Goal: Task Accomplishment & Management: Use online tool/utility

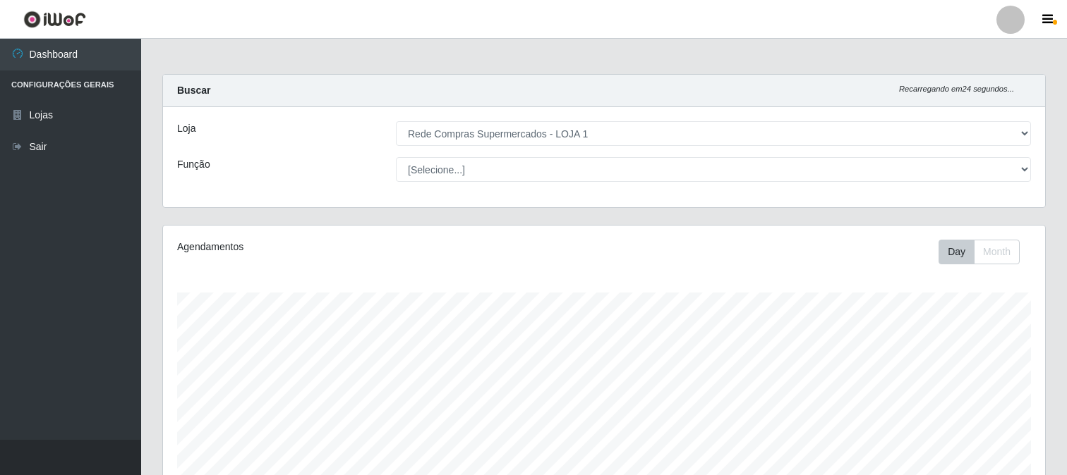
select select "158"
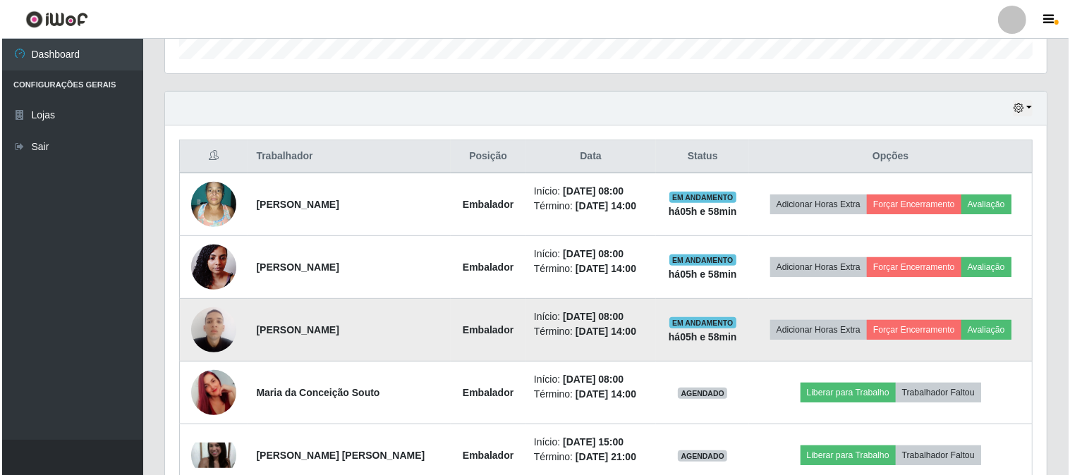
scroll to position [292, 882]
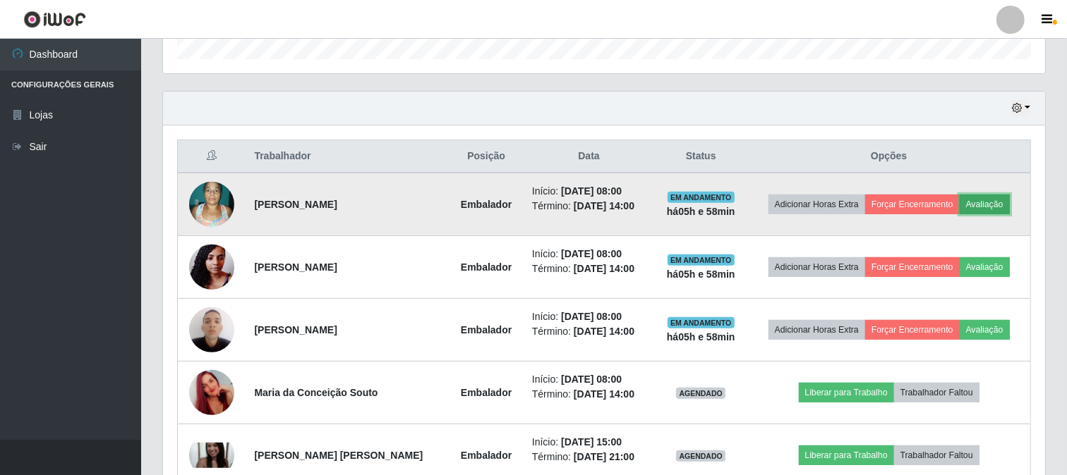
click at [1005, 198] on button "Avaliação" at bounding box center [984, 205] width 50 height 20
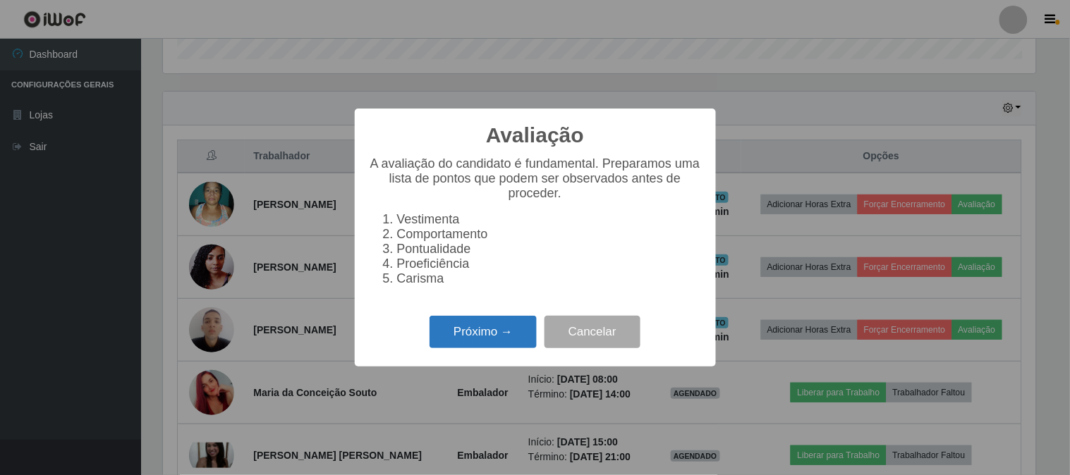
click at [466, 327] on button "Próximo →" at bounding box center [483, 332] width 107 height 33
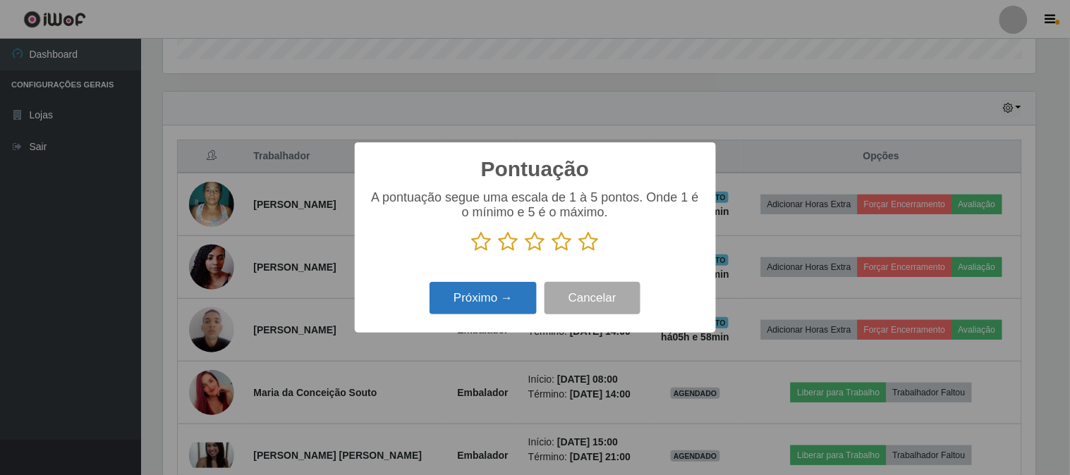
scroll to position [705147, 704566]
click at [596, 242] on icon at bounding box center [589, 241] width 20 height 21
click at [579, 253] on input "radio" at bounding box center [579, 253] width 0 height 0
click at [485, 298] on button "Próximo →" at bounding box center [483, 298] width 107 height 33
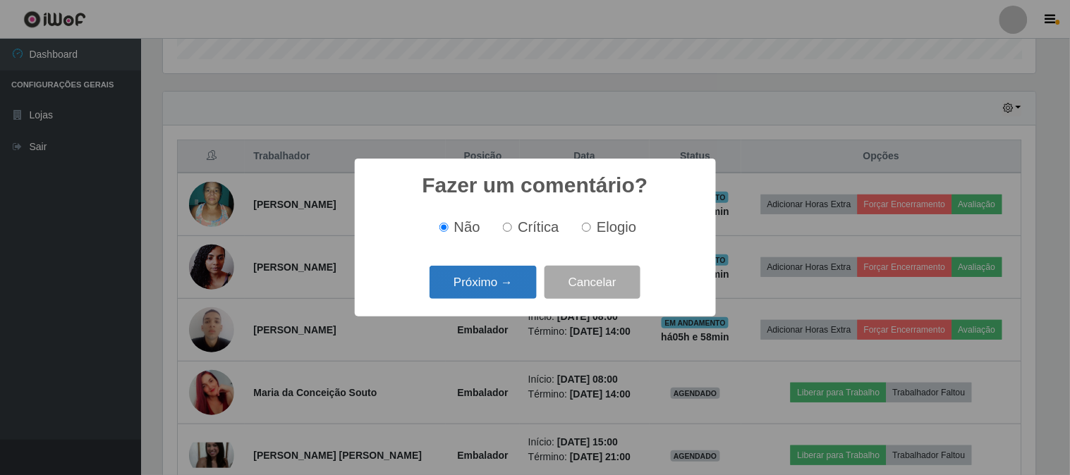
click at [492, 280] on button "Próximo →" at bounding box center [483, 282] width 107 height 33
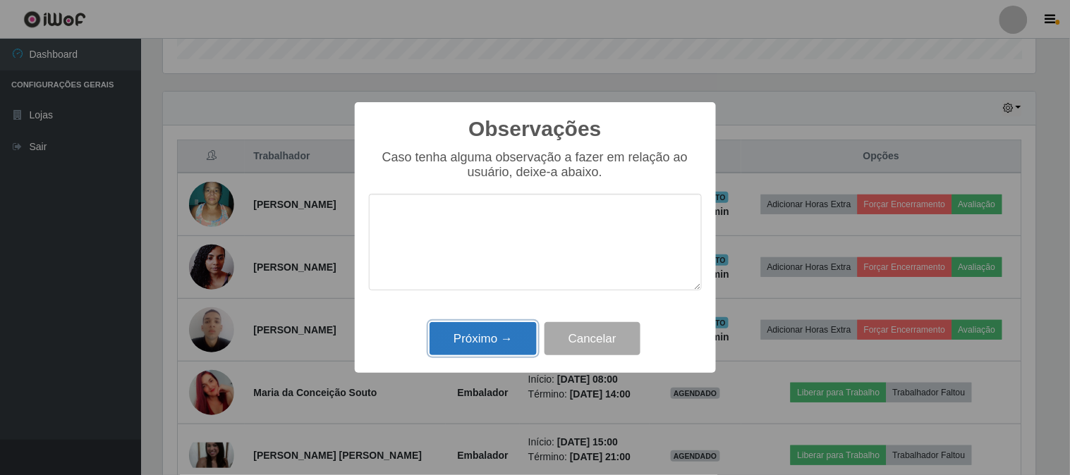
click at [475, 344] on button "Próximo →" at bounding box center [483, 338] width 107 height 33
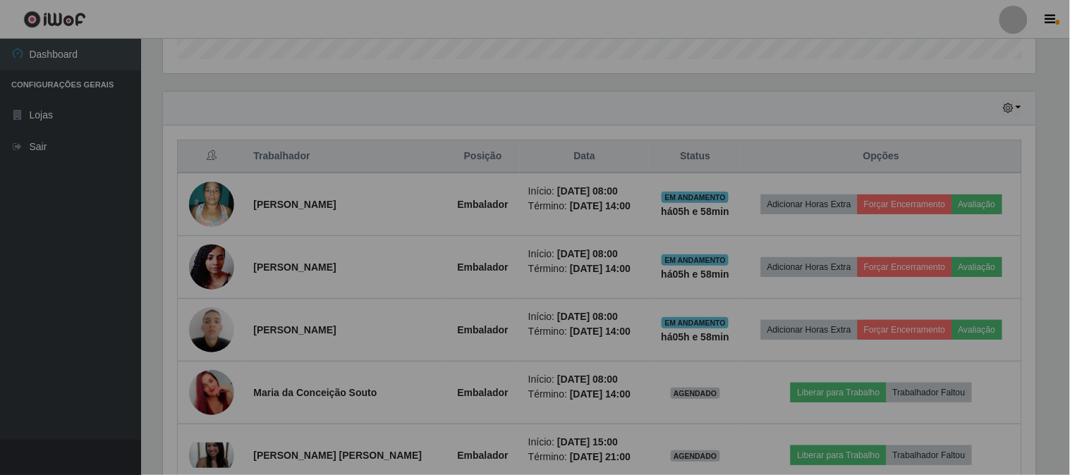
scroll to position [292, 882]
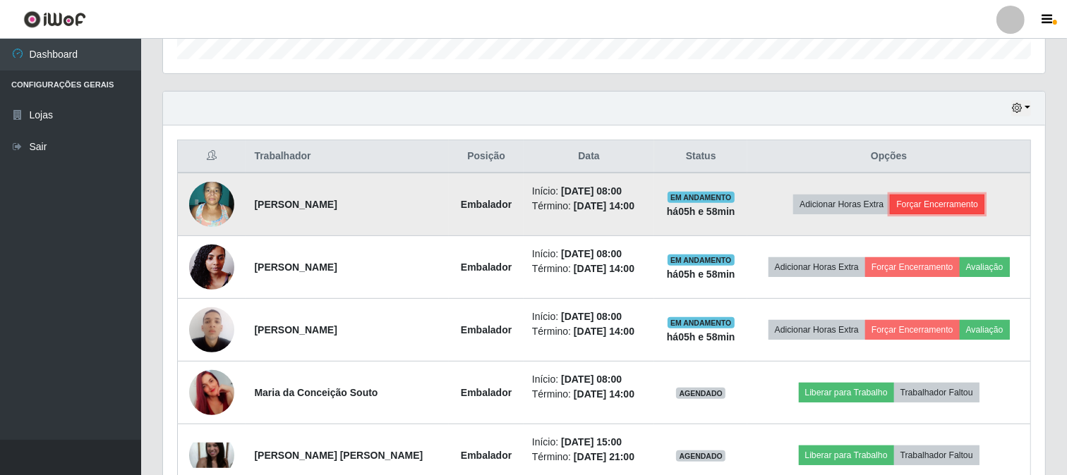
click at [942, 206] on button "Forçar Encerramento" at bounding box center [937, 205] width 95 height 20
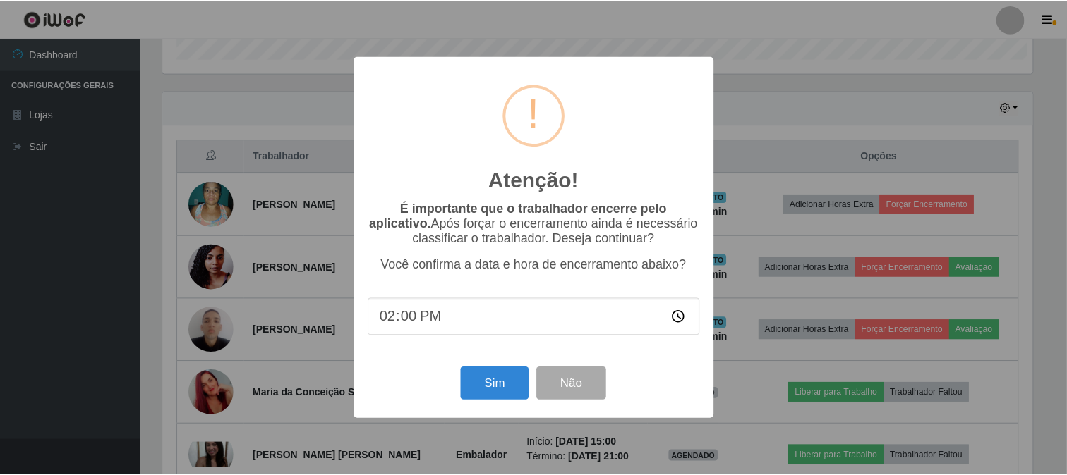
scroll to position [292, 873]
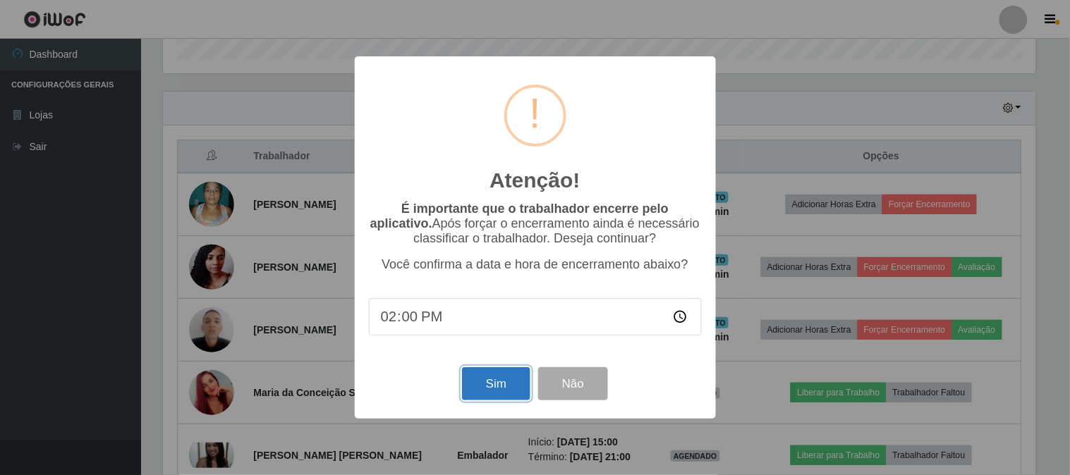
click at [505, 387] on button "Sim" at bounding box center [496, 384] width 68 height 33
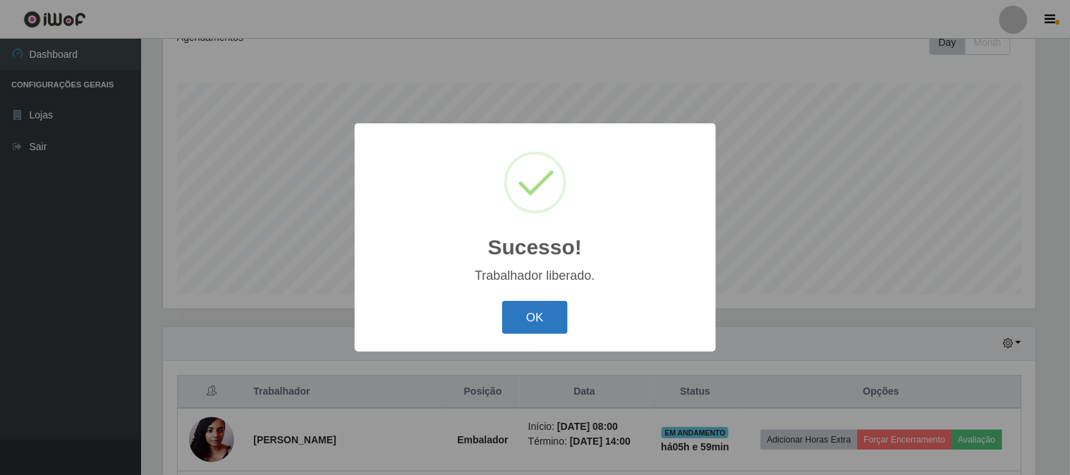
click at [538, 317] on button "OK" at bounding box center [535, 317] width 66 height 33
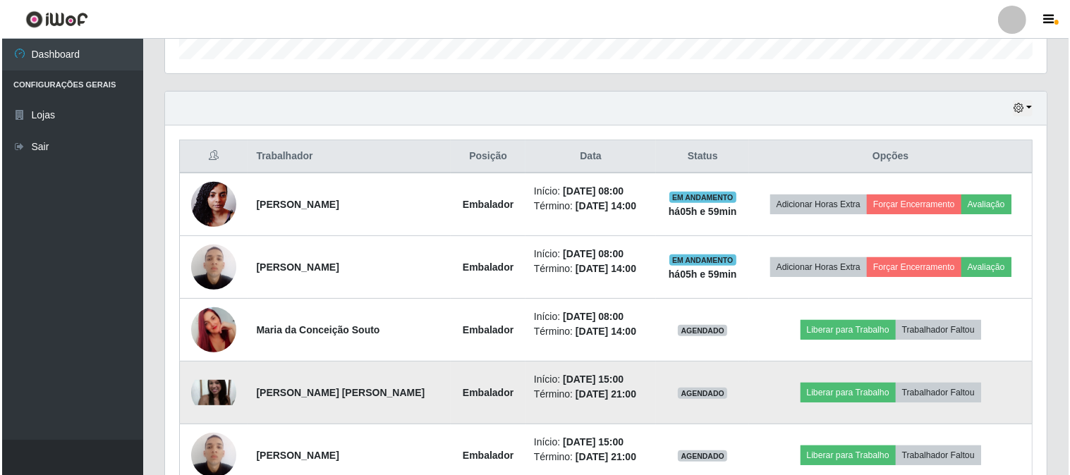
scroll to position [523, 0]
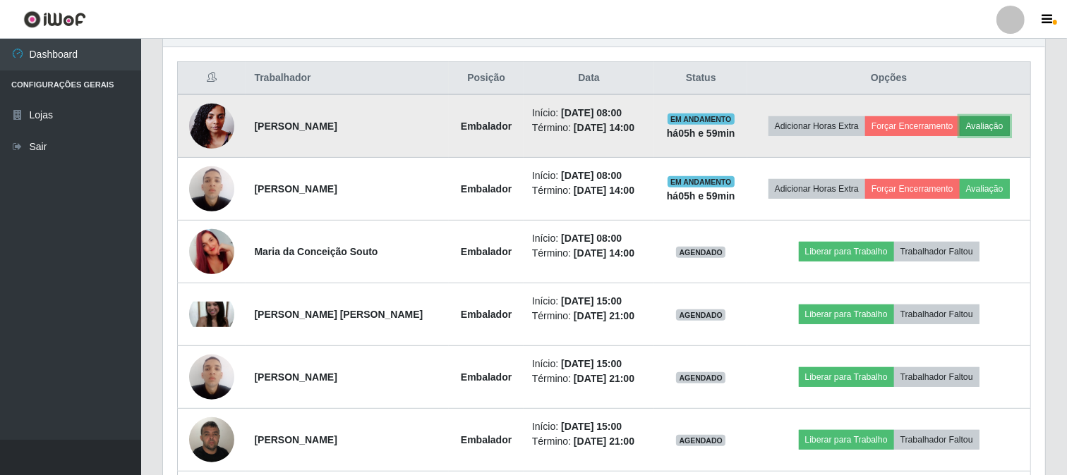
click at [983, 121] on button "Avaliação" at bounding box center [984, 126] width 50 height 20
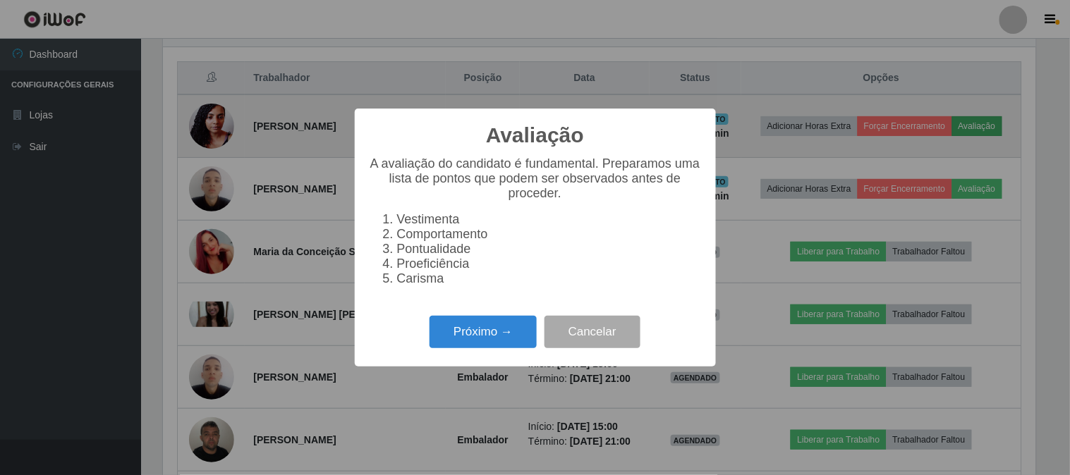
scroll to position [292, 873]
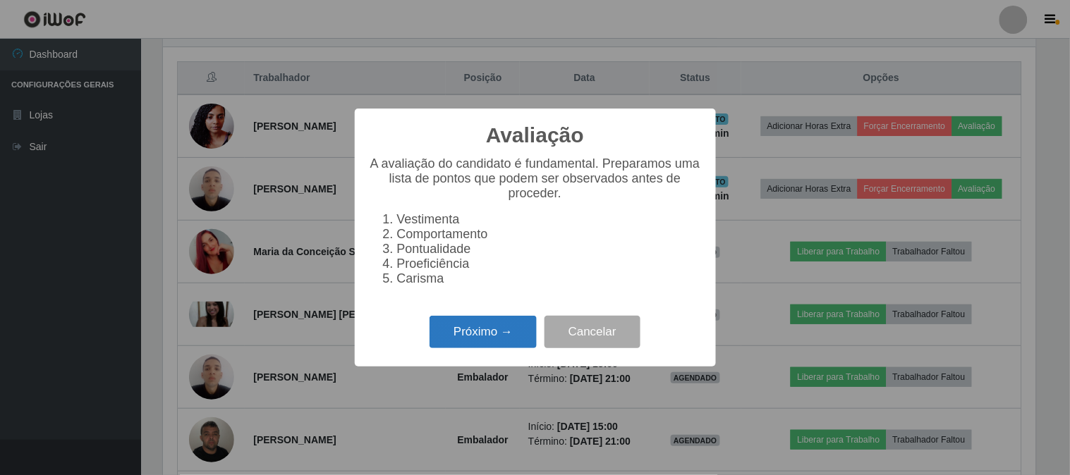
click at [477, 334] on button "Próximo →" at bounding box center [483, 332] width 107 height 33
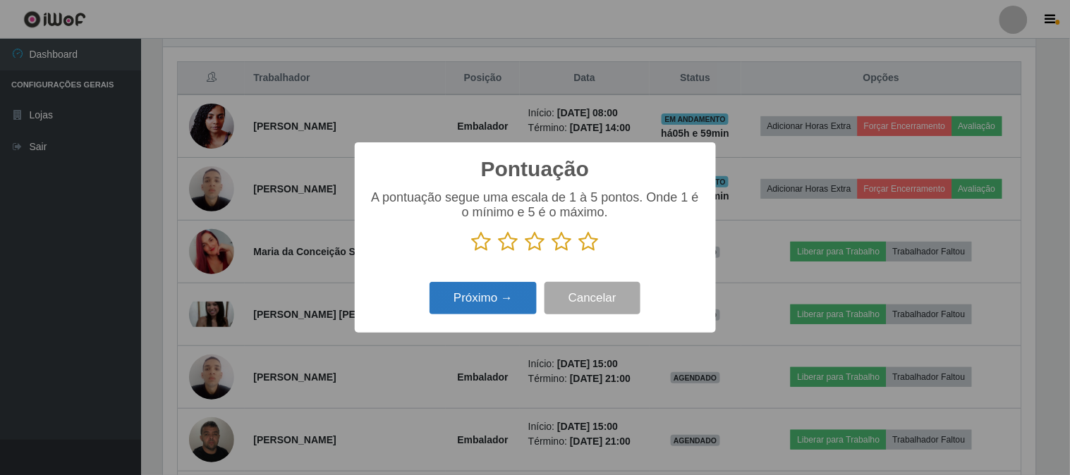
scroll to position [705147, 704566]
click at [591, 243] on icon at bounding box center [589, 241] width 20 height 21
click at [579, 253] on input "radio" at bounding box center [579, 253] width 0 height 0
click at [496, 304] on button "Próximo →" at bounding box center [483, 298] width 107 height 33
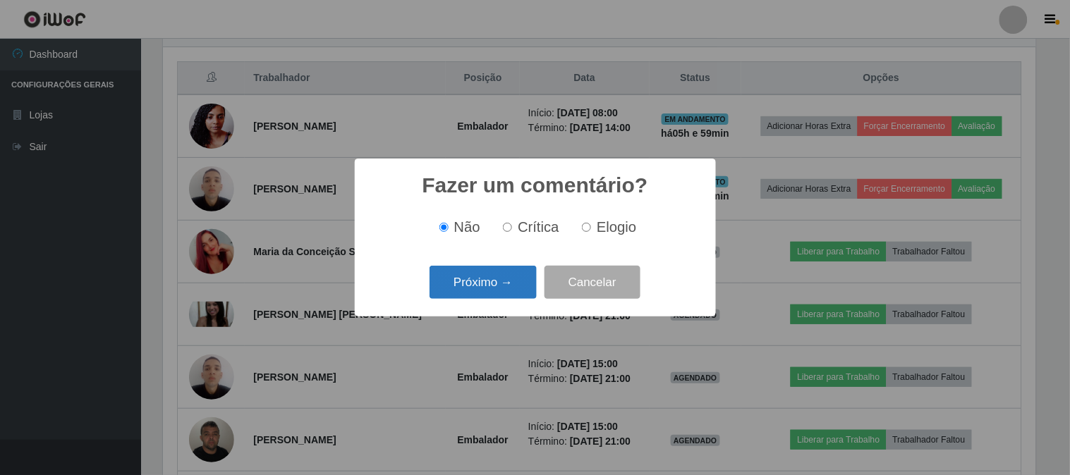
click at [502, 293] on button "Próximo →" at bounding box center [483, 282] width 107 height 33
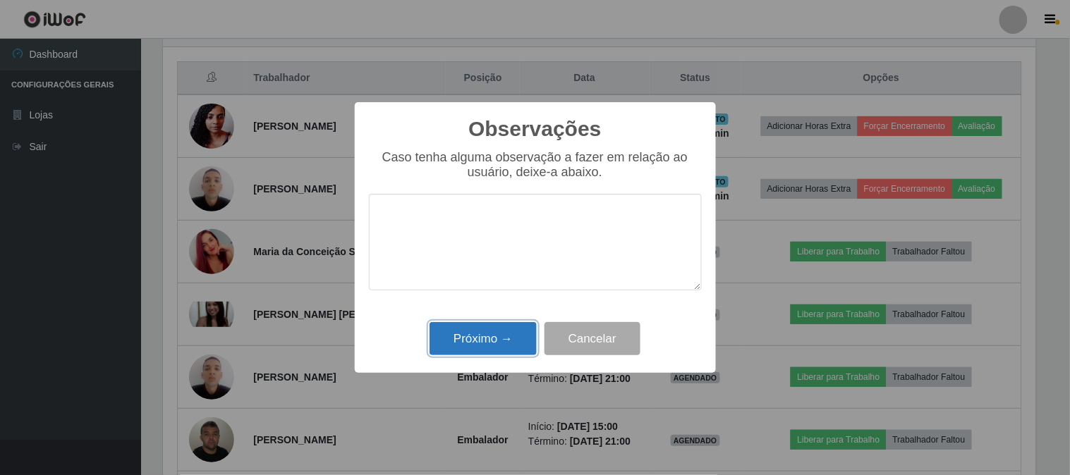
click at [502, 327] on button "Próximo →" at bounding box center [483, 338] width 107 height 33
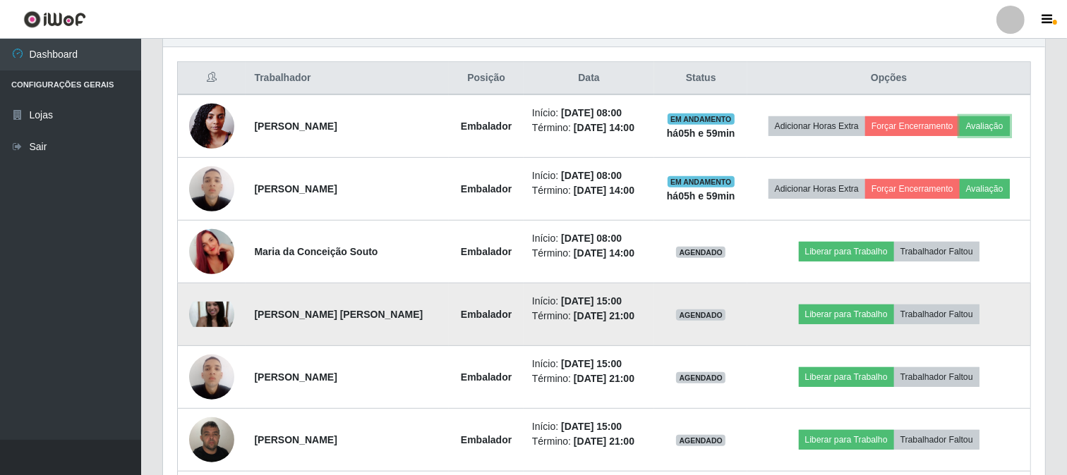
scroll to position [292, 882]
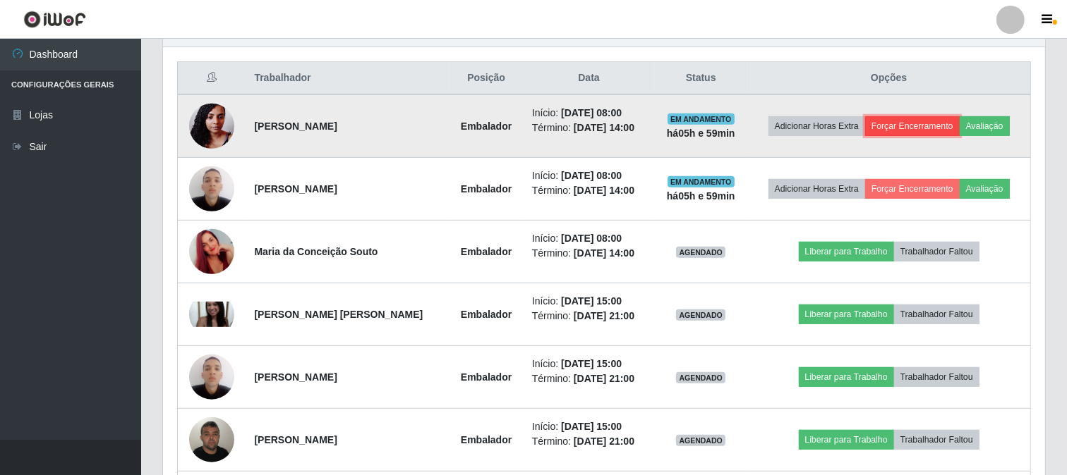
click at [914, 131] on button "Forçar Encerramento" at bounding box center [912, 126] width 95 height 20
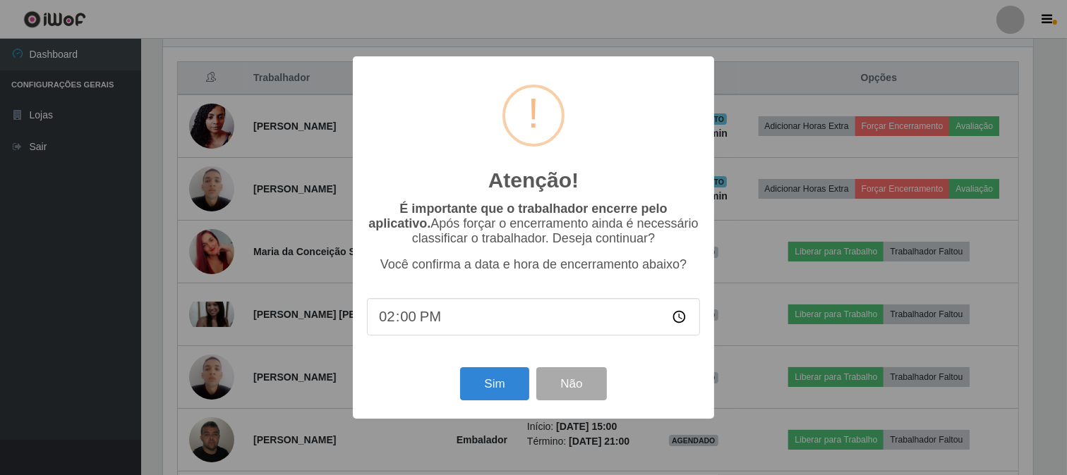
scroll to position [292, 873]
click at [492, 385] on button "Sim" at bounding box center [496, 384] width 68 height 33
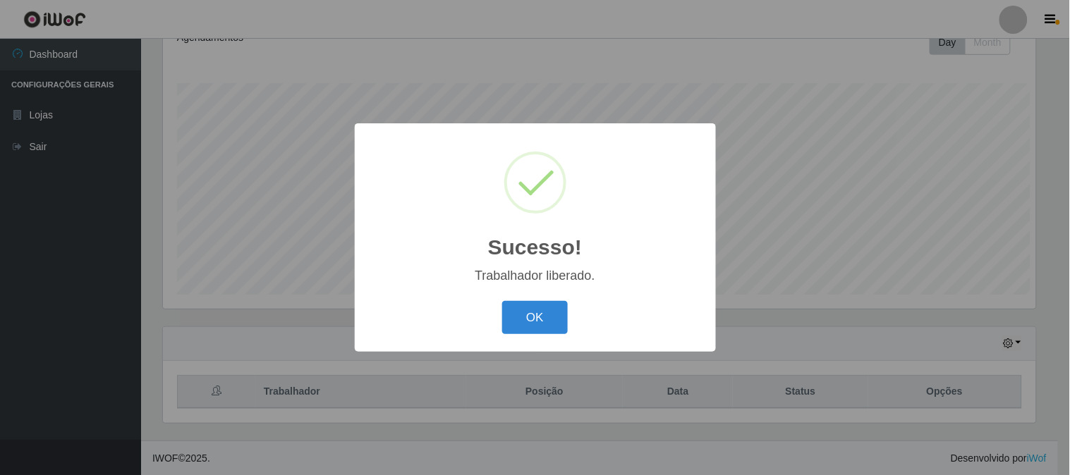
scroll to position [0, 0]
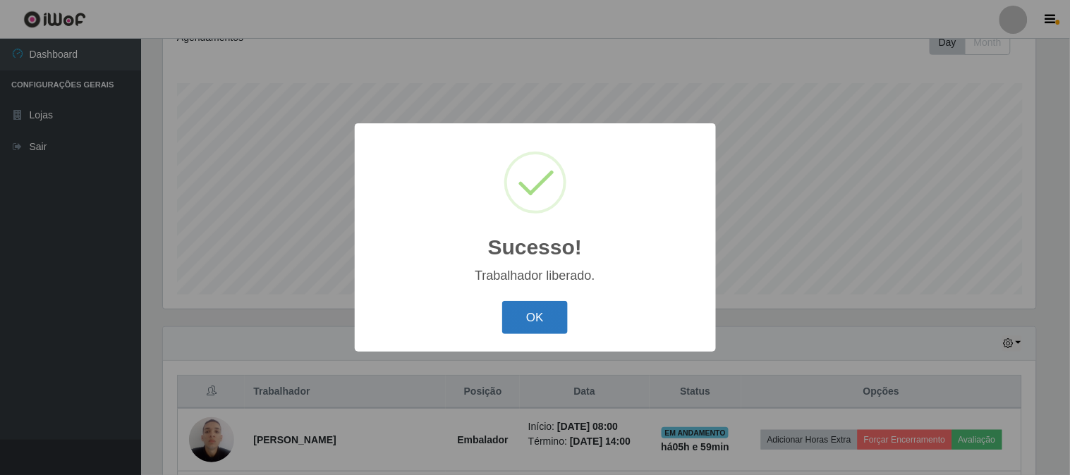
click at [549, 325] on button "OK" at bounding box center [535, 317] width 66 height 33
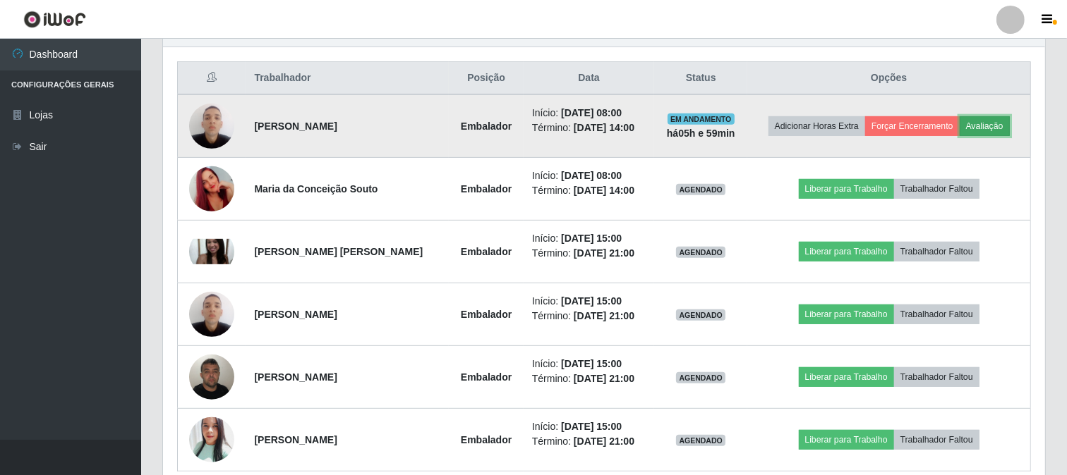
click at [992, 122] on button "Avaliação" at bounding box center [984, 126] width 50 height 20
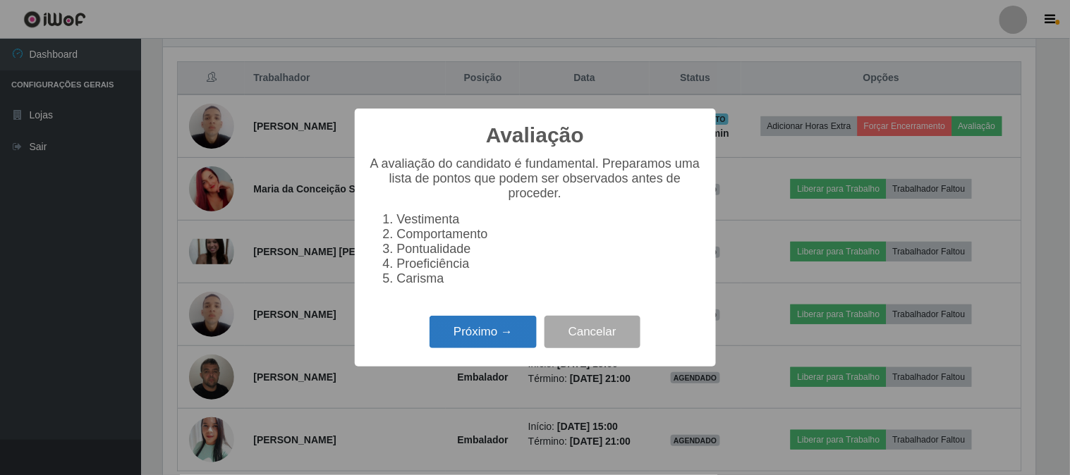
click at [475, 336] on button "Próximo →" at bounding box center [483, 332] width 107 height 33
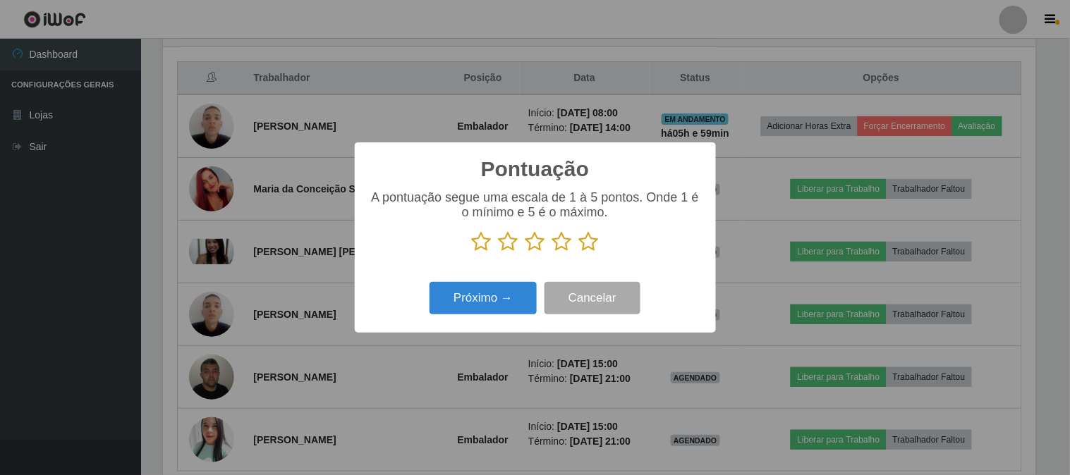
click at [586, 245] on icon at bounding box center [589, 241] width 20 height 21
click at [579, 253] on input "radio" at bounding box center [579, 253] width 0 height 0
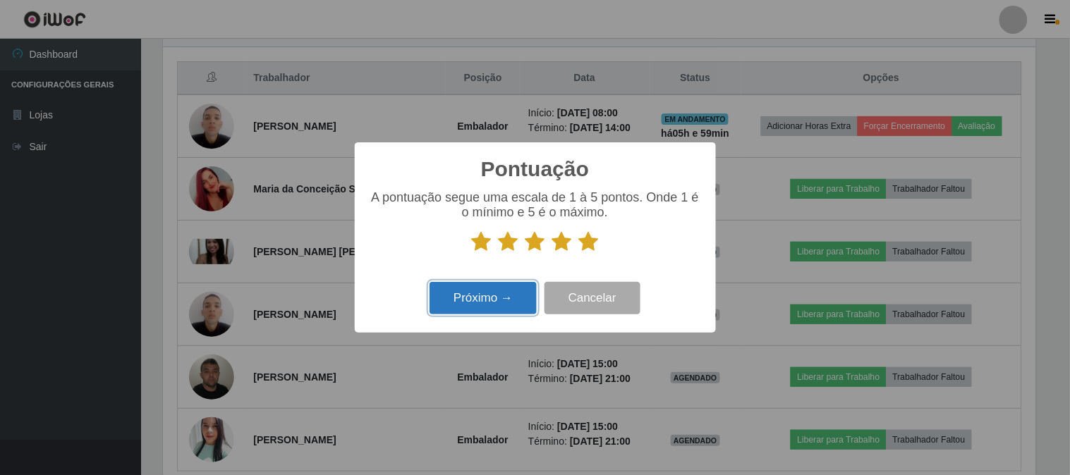
click at [490, 307] on button "Próximo →" at bounding box center [483, 298] width 107 height 33
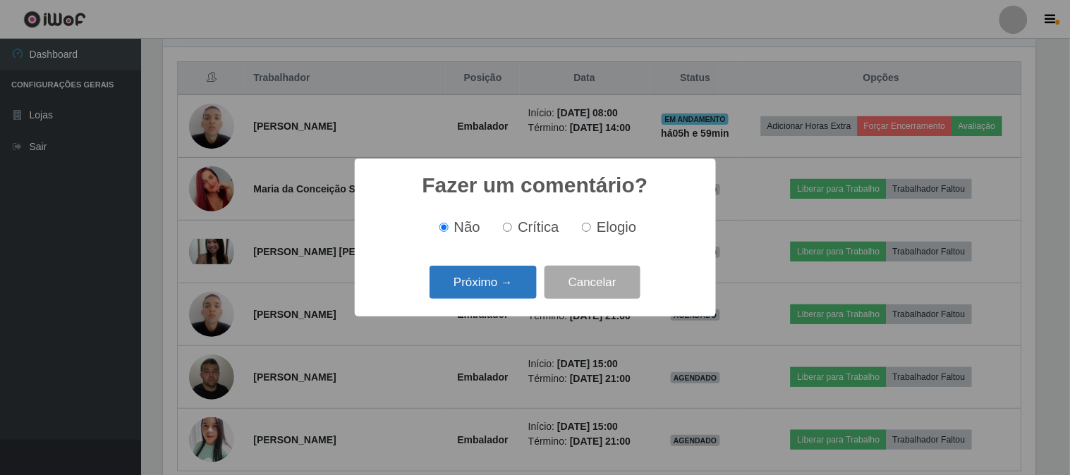
click at [496, 277] on button "Próximo →" at bounding box center [483, 282] width 107 height 33
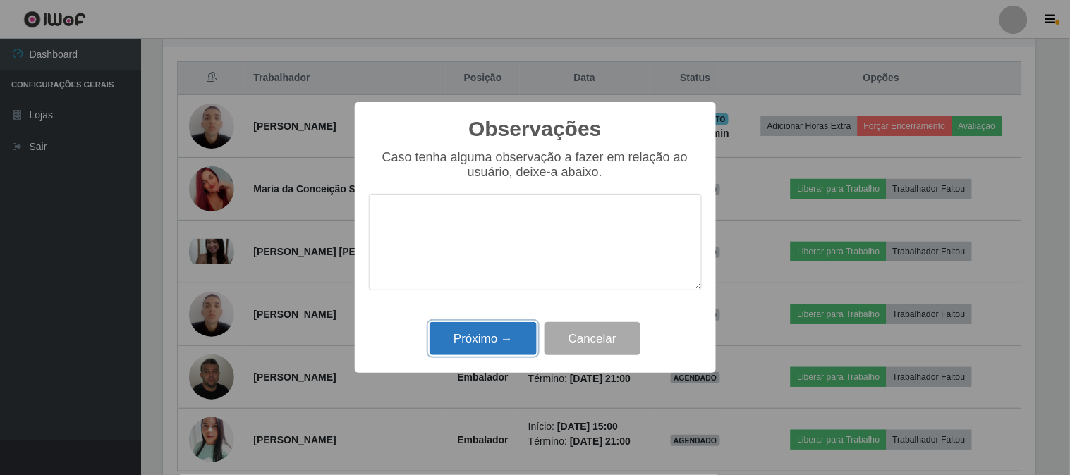
click at [475, 326] on button "Próximo →" at bounding box center [483, 338] width 107 height 33
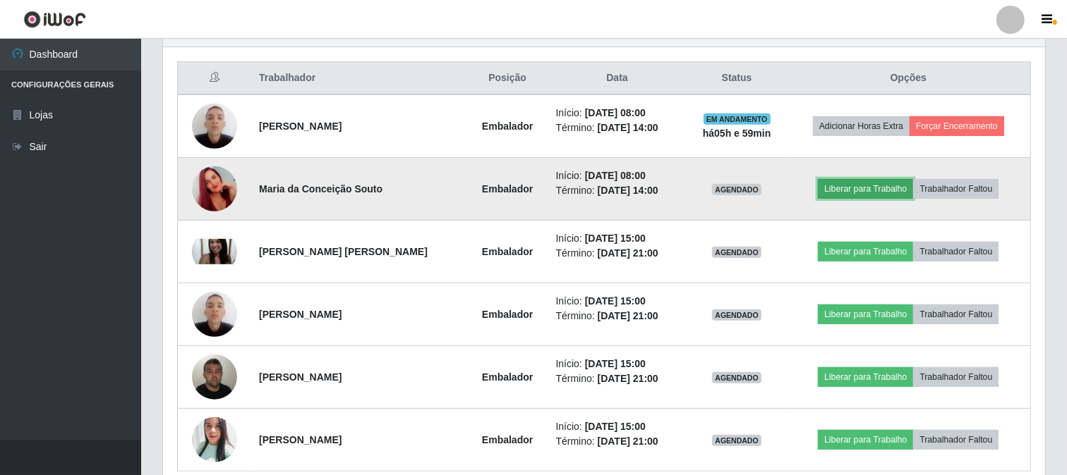
click at [882, 181] on button "Liberar para Trabalho" at bounding box center [865, 189] width 95 height 20
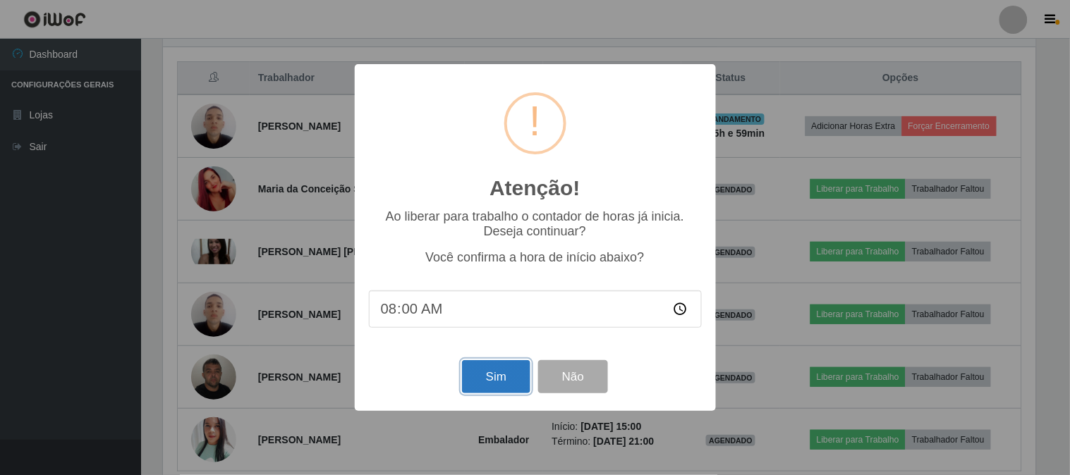
click at [487, 378] on button "Sim" at bounding box center [496, 376] width 68 height 33
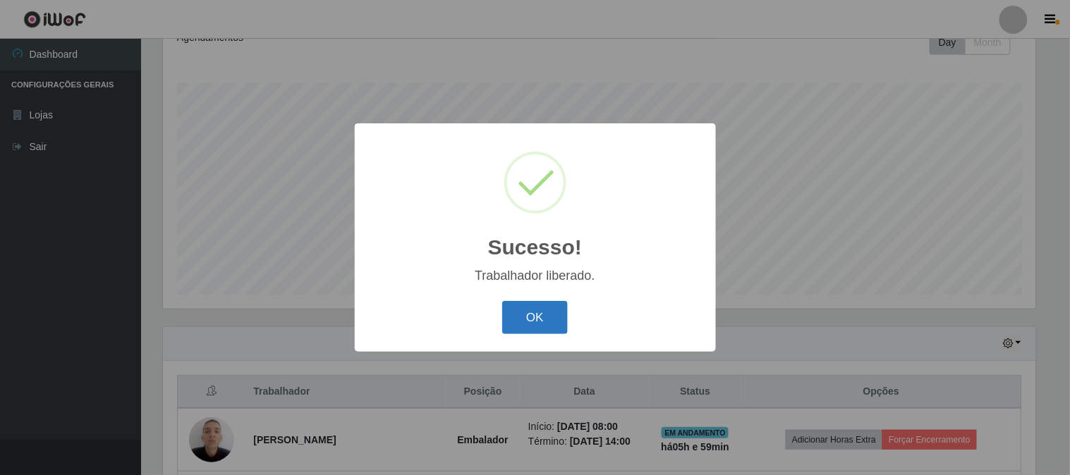
click at [523, 327] on button "OK" at bounding box center [535, 317] width 66 height 33
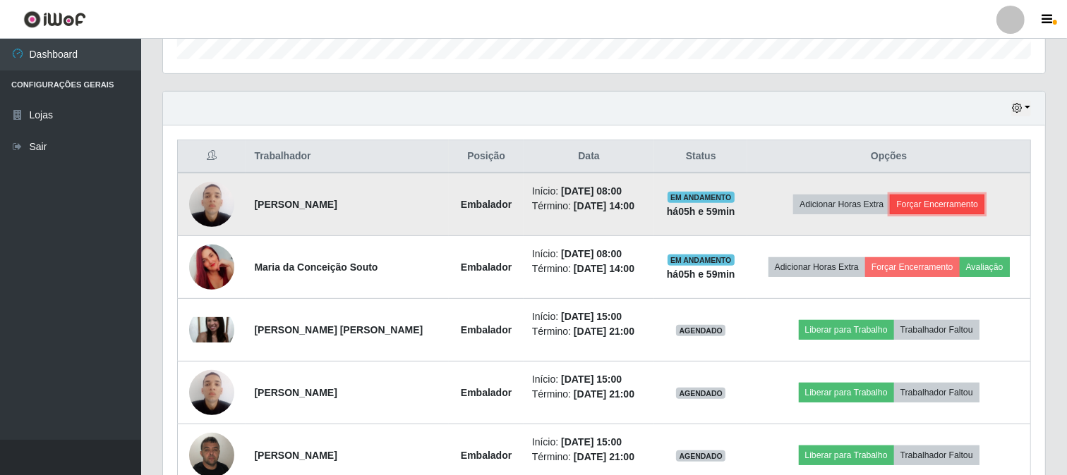
click at [927, 200] on button "Forçar Encerramento" at bounding box center [937, 205] width 95 height 20
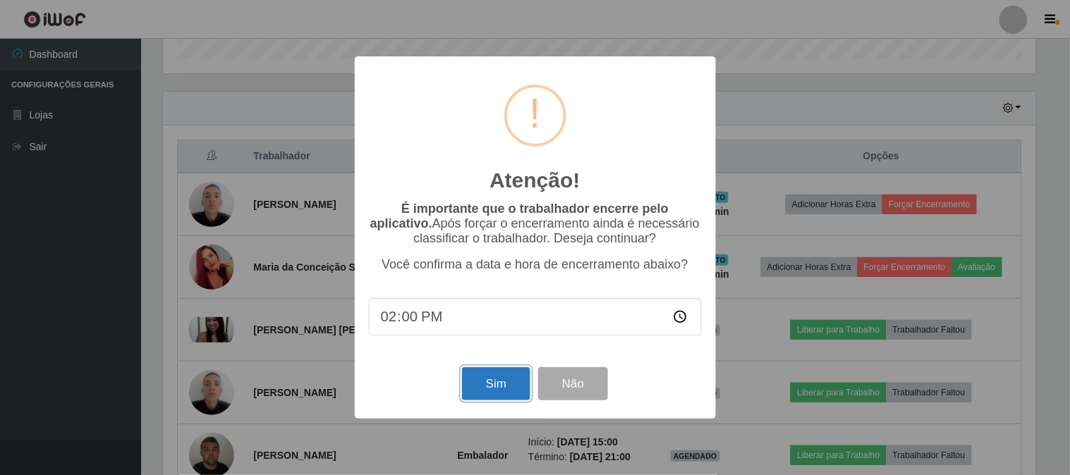
click at [497, 389] on button "Sim" at bounding box center [496, 384] width 68 height 33
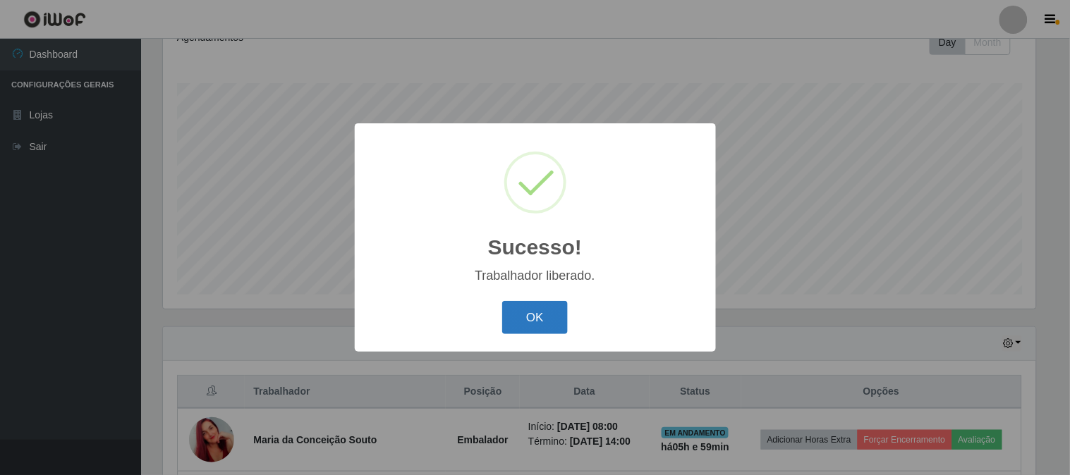
click at [526, 313] on button "OK" at bounding box center [535, 317] width 66 height 33
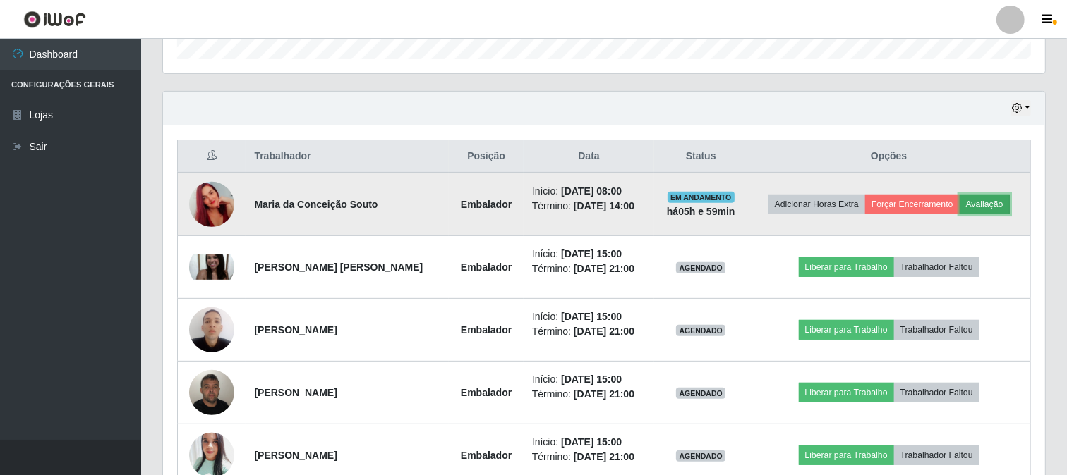
click at [991, 198] on button "Avaliação" at bounding box center [984, 205] width 50 height 20
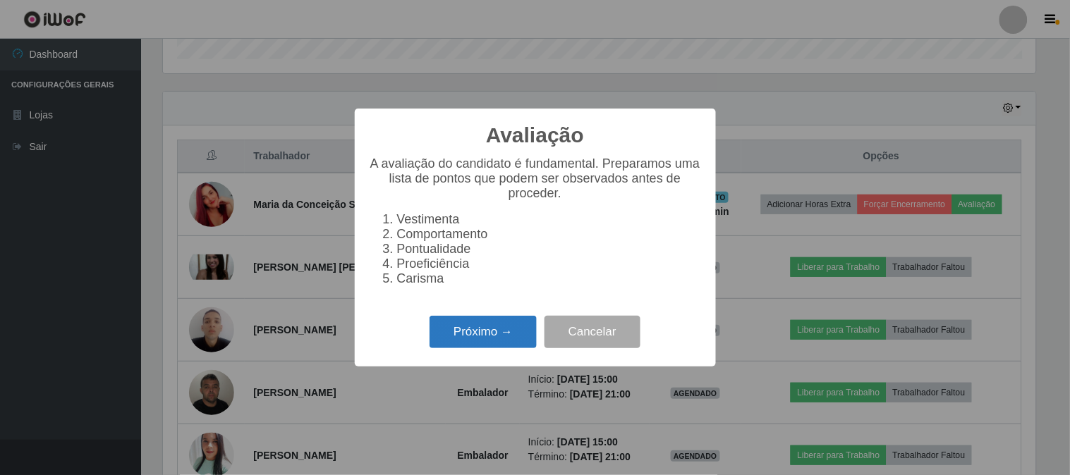
click at [487, 329] on button "Próximo →" at bounding box center [483, 332] width 107 height 33
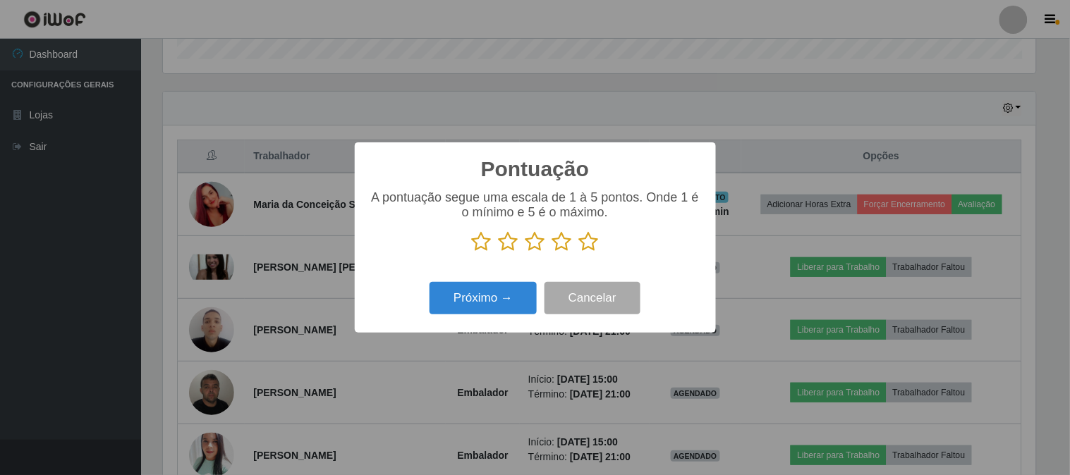
click at [589, 244] on icon at bounding box center [589, 241] width 20 height 21
click at [579, 253] on input "radio" at bounding box center [579, 253] width 0 height 0
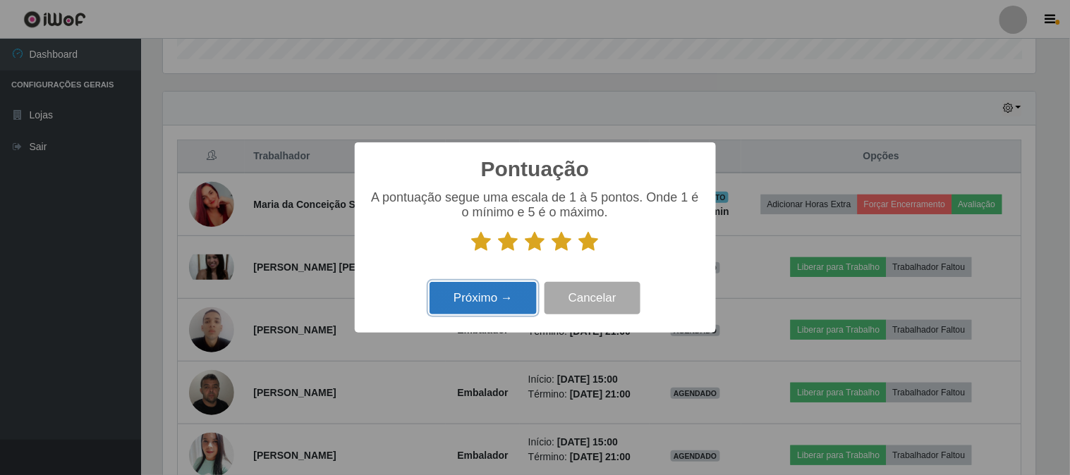
click at [485, 296] on button "Próximo →" at bounding box center [483, 298] width 107 height 33
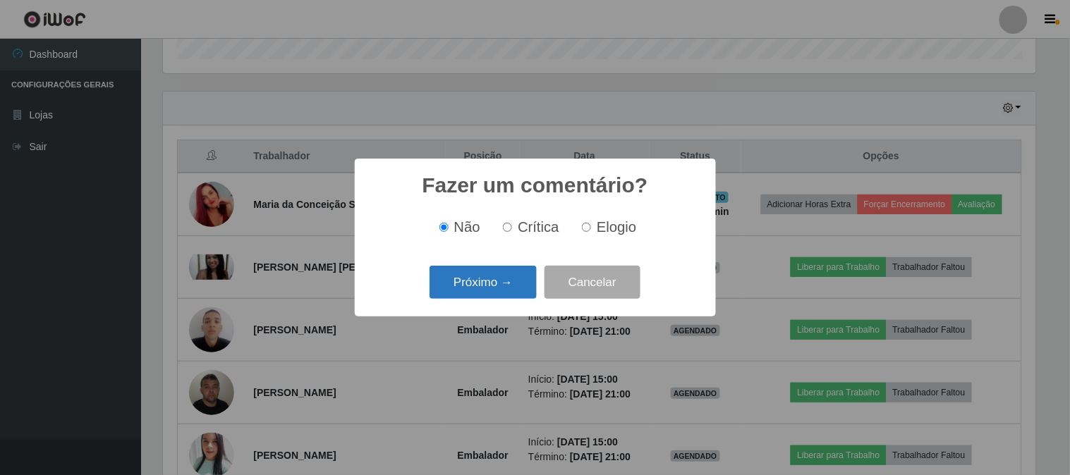
click at [488, 292] on button "Próximo →" at bounding box center [483, 282] width 107 height 33
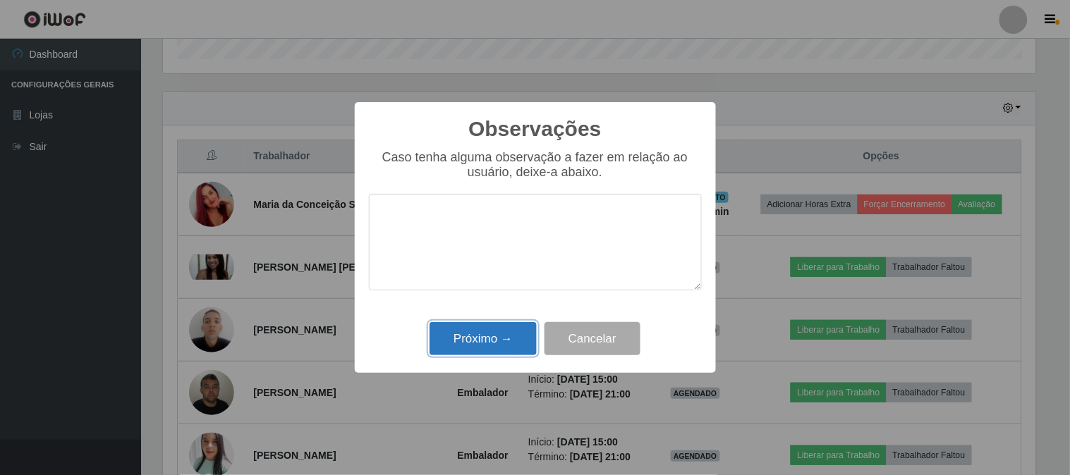
click at [495, 341] on button "Próximo →" at bounding box center [483, 338] width 107 height 33
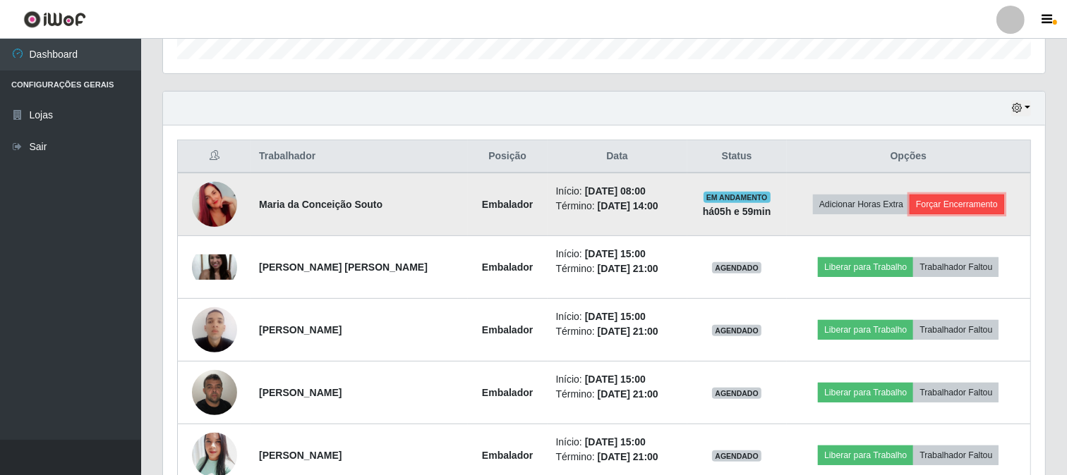
click at [949, 201] on button "Forçar Encerramento" at bounding box center [956, 205] width 95 height 20
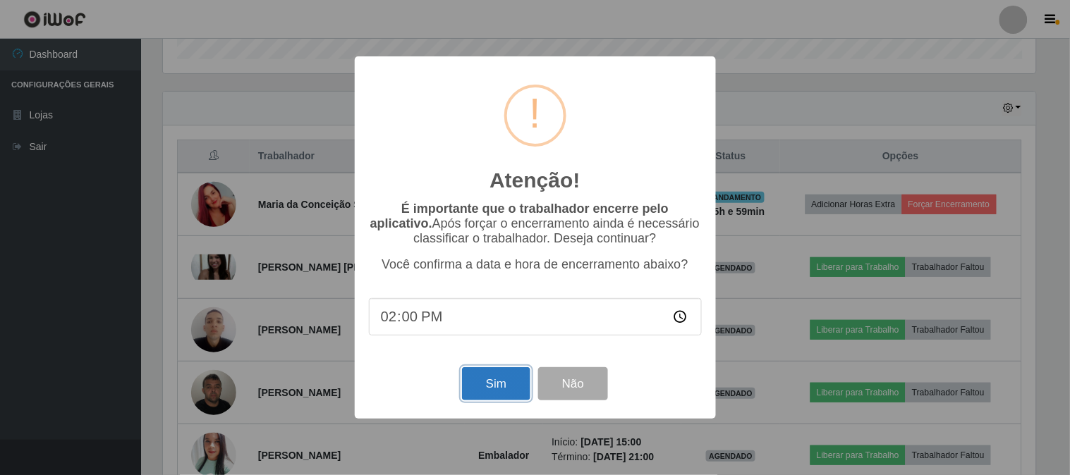
click at [494, 384] on button "Sim" at bounding box center [496, 384] width 68 height 33
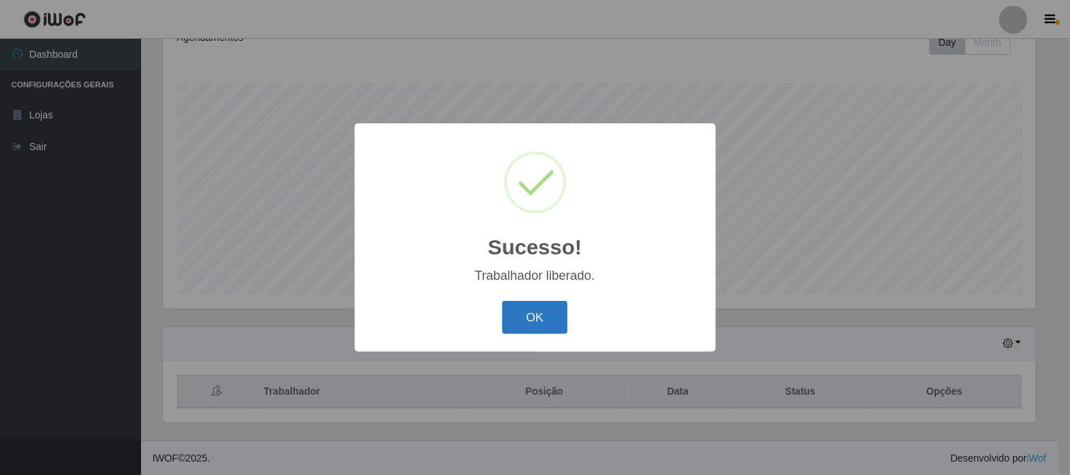
click at [524, 308] on button "OK" at bounding box center [535, 317] width 66 height 33
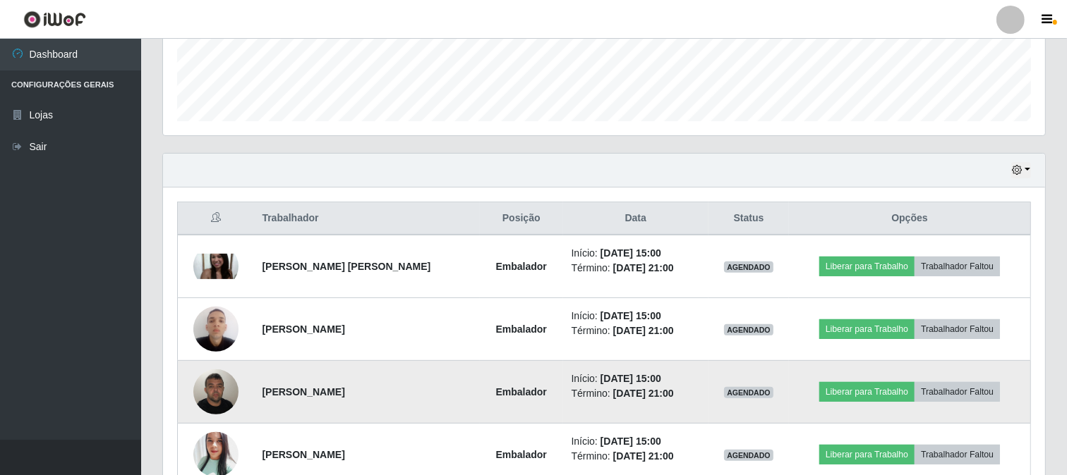
scroll to position [461, 0]
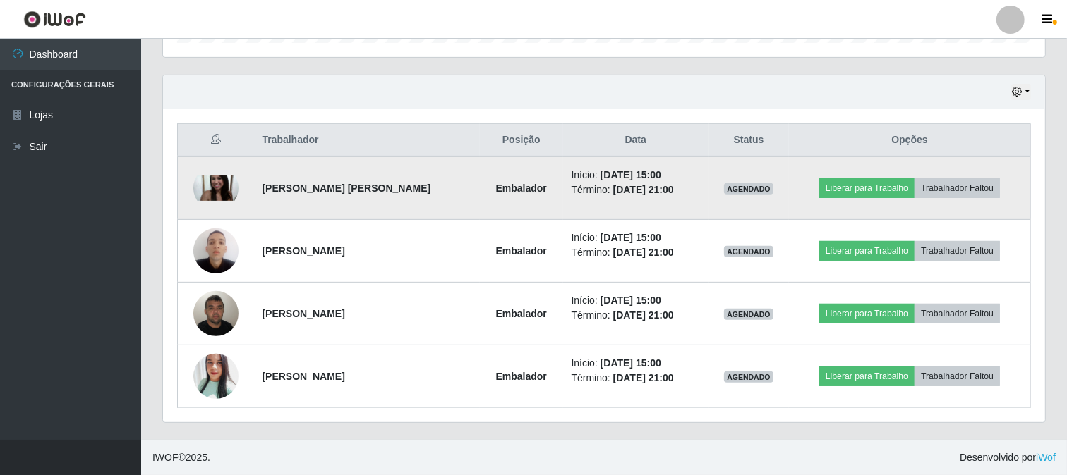
click at [847, 177] on td "Liberar para Trabalho Trabalhador Faltou" at bounding box center [909, 188] width 241 height 63
click at [842, 187] on button "Liberar para Trabalho" at bounding box center [866, 188] width 95 height 20
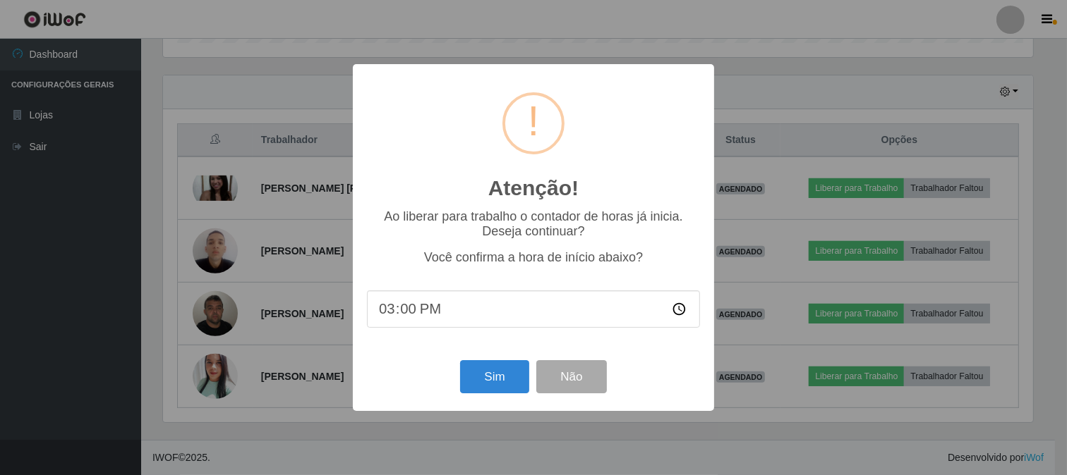
scroll to position [292, 873]
click at [508, 382] on button "Sim" at bounding box center [496, 376] width 68 height 33
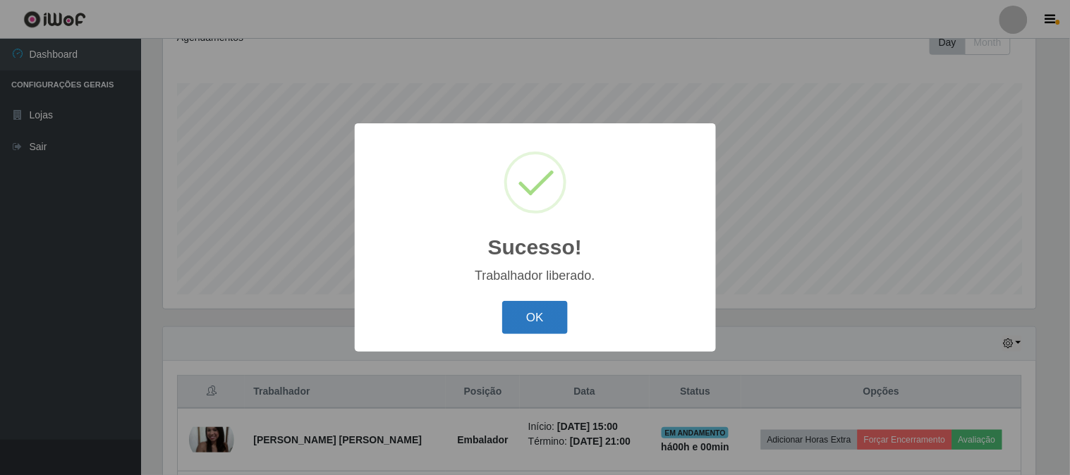
click at [534, 312] on button "OK" at bounding box center [535, 317] width 66 height 33
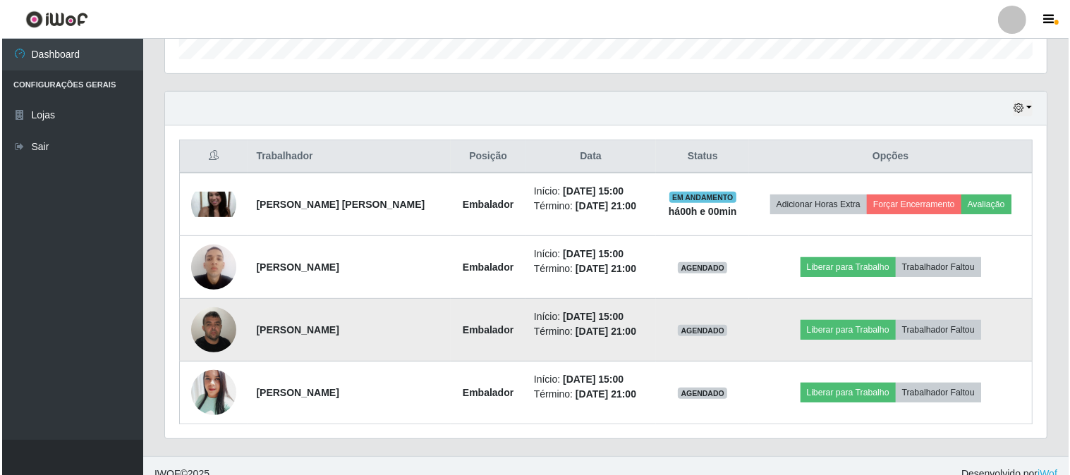
scroll to position [461, 0]
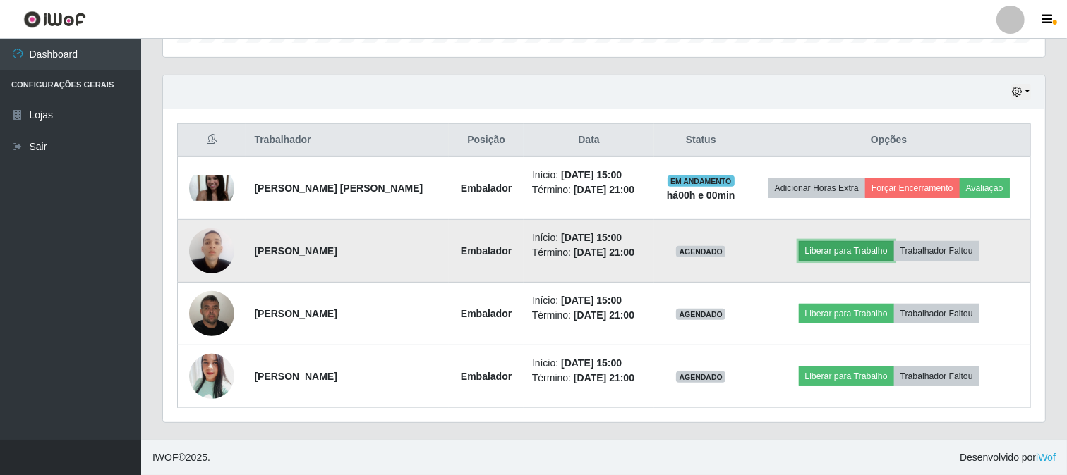
click at [845, 245] on button "Liberar para Trabalho" at bounding box center [846, 251] width 95 height 20
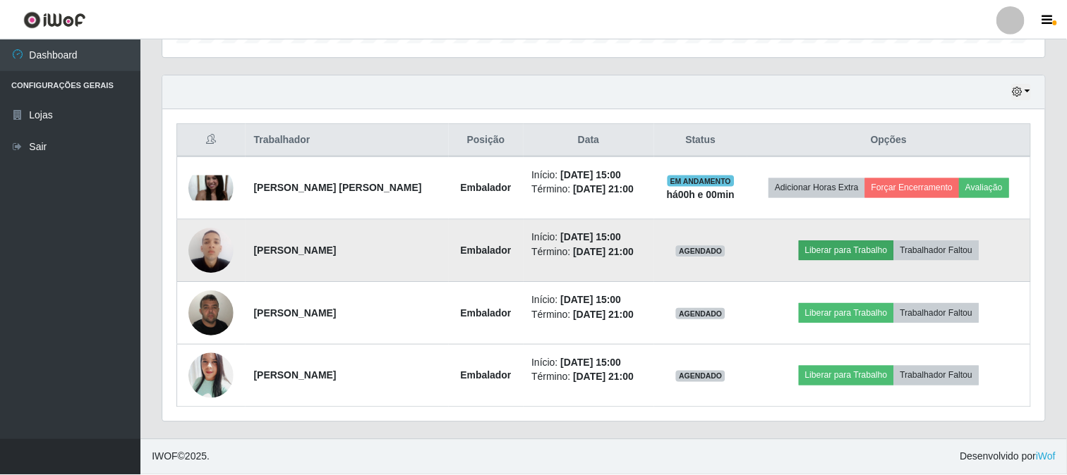
scroll to position [292, 873]
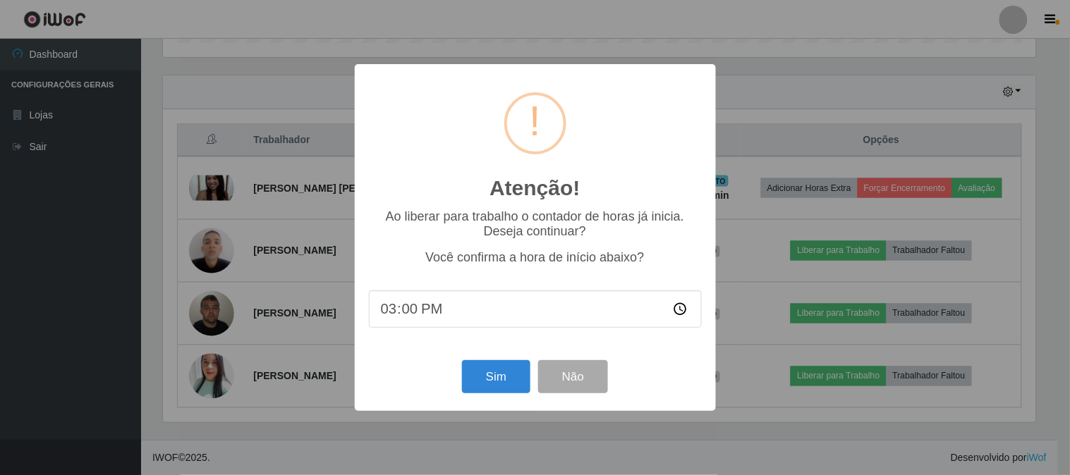
click at [473, 396] on div "Sim Não" at bounding box center [535, 377] width 333 height 40
click at [502, 376] on button "Sim" at bounding box center [496, 376] width 68 height 33
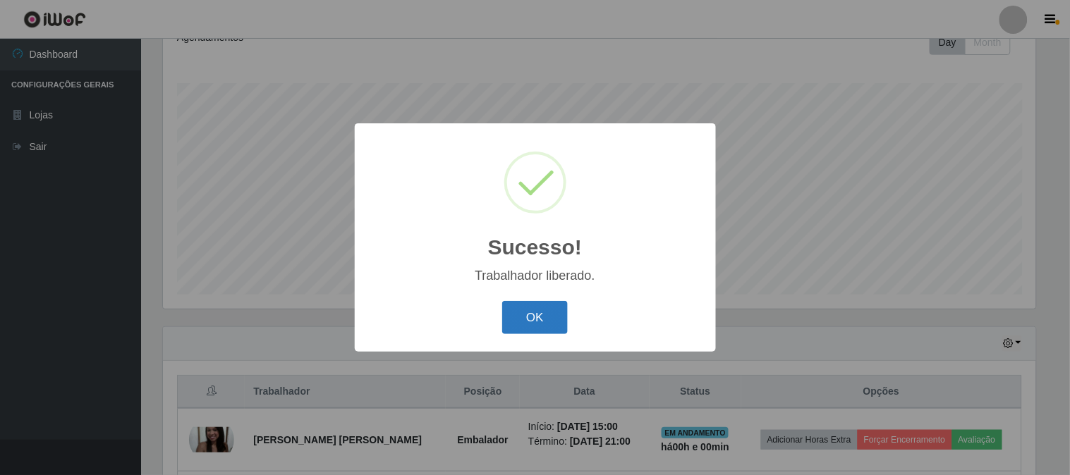
click at [551, 307] on button "OK" at bounding box center [535, 317] width 66 height 33
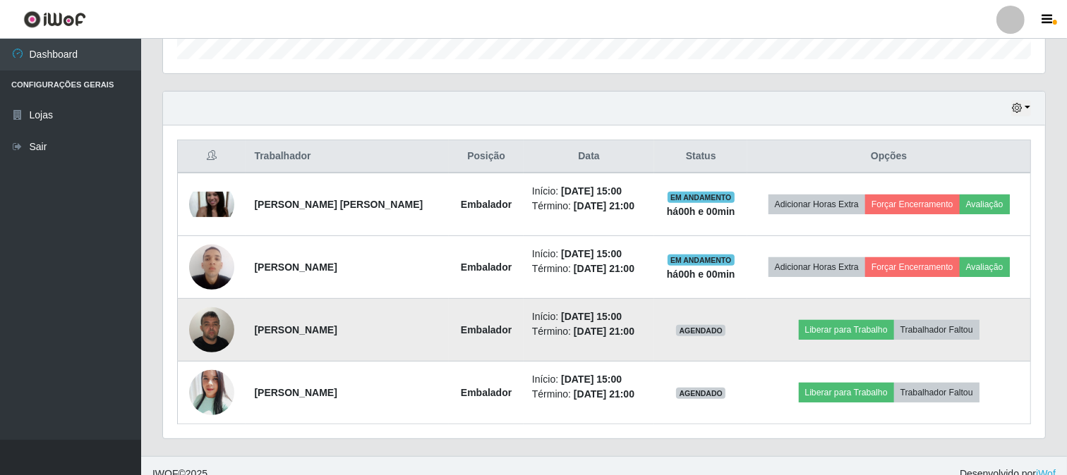
scroll to position [461, 0]
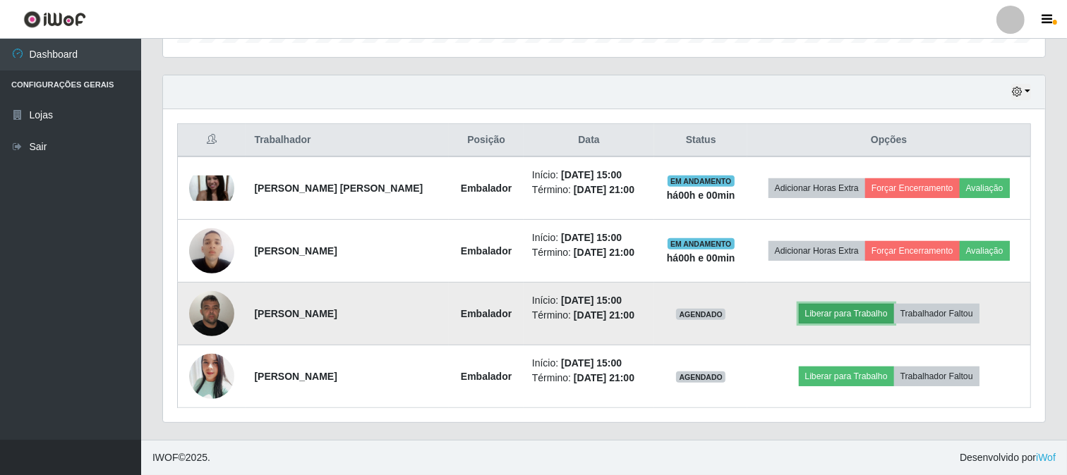
click at [829, 308] on button "Liberar para Trabalho" at bounding box center [846, 314] width 95 height 20
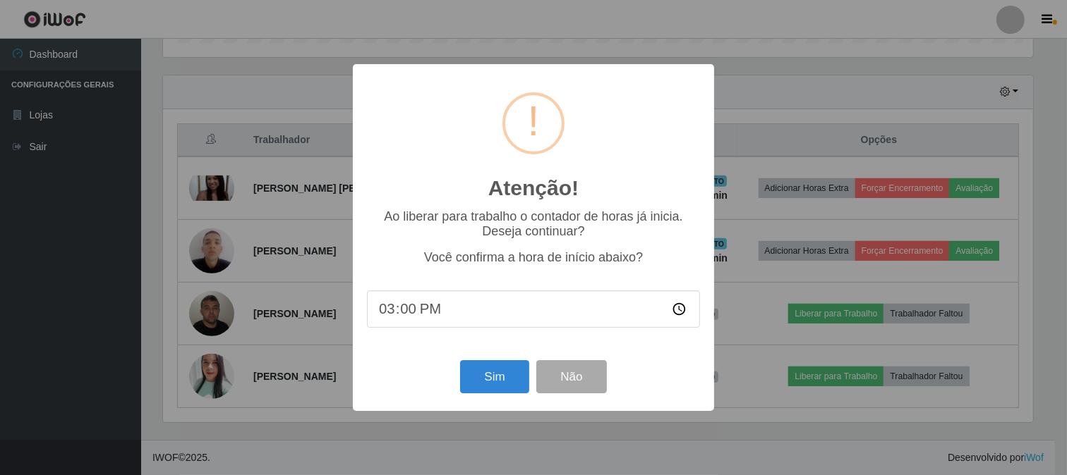
scroll to position [292, 873]
click at [499, 379] on button "Sim" at bounding box center [496, 376] width 68 height 33
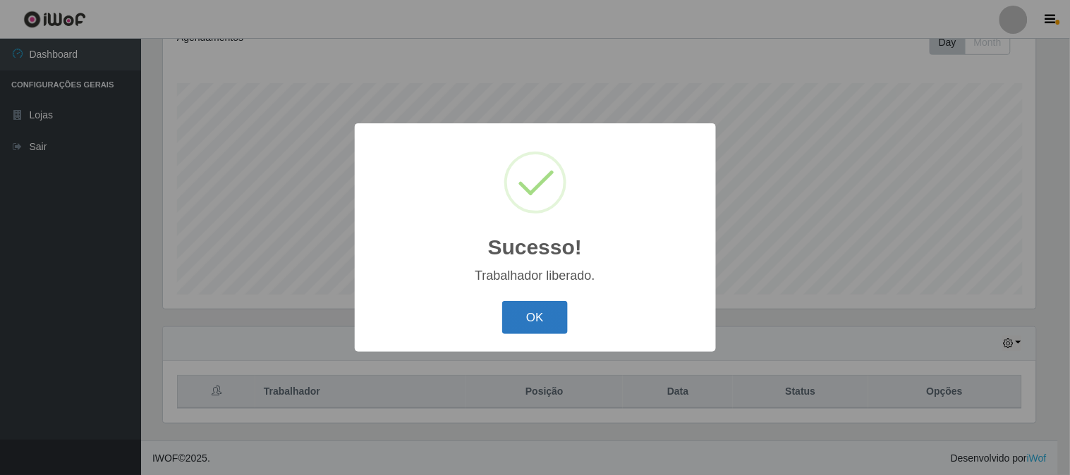
click at [523, 318] on button "OK" at bounding box center [535, 317] width 66 height 33
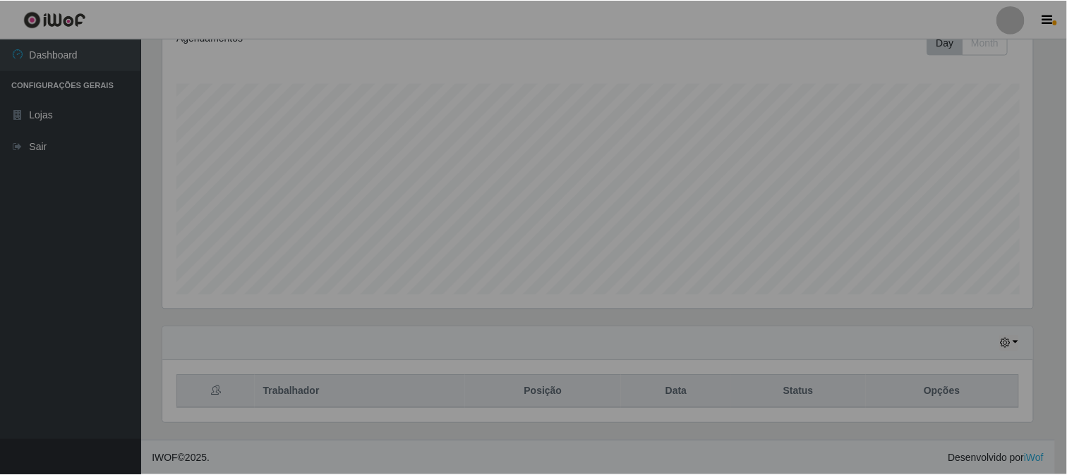
scroll to position [292, 882]
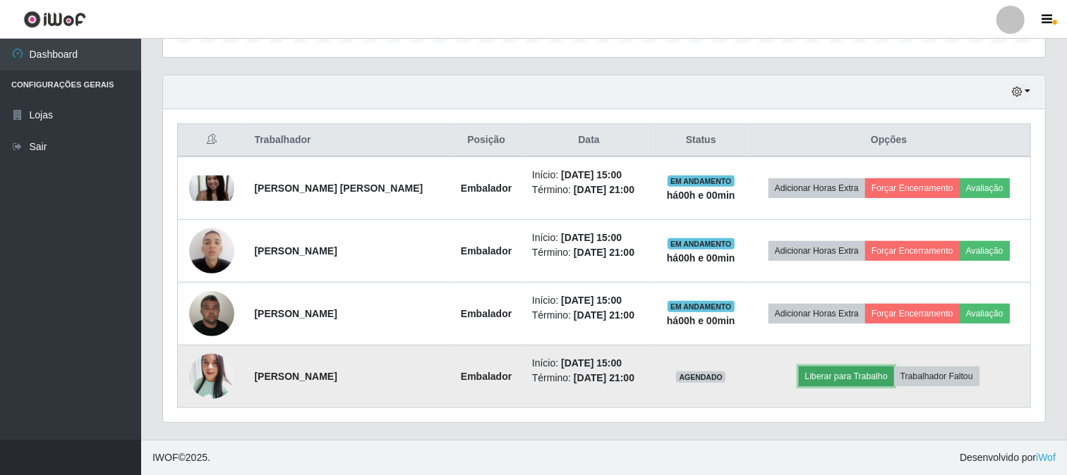
click at [837, 376] on button "Liberar para Trabalho" at bounding box center [846, 377] width 95 height 20
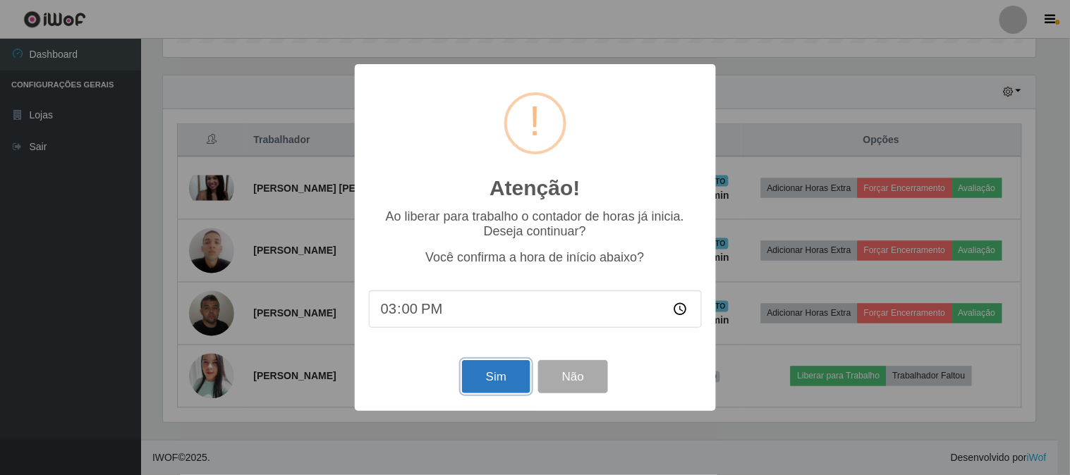
click at [495, 377] on button "Sim" at bounding box center [496, 376] width 68 height 33
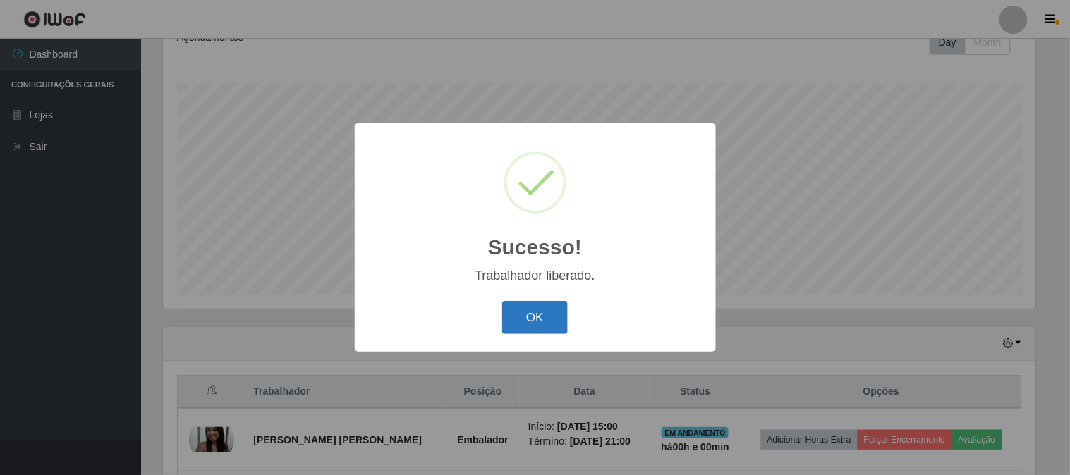
click at [541, 308] on button "OK" at bounding box center [535, 317] width 66 height 33
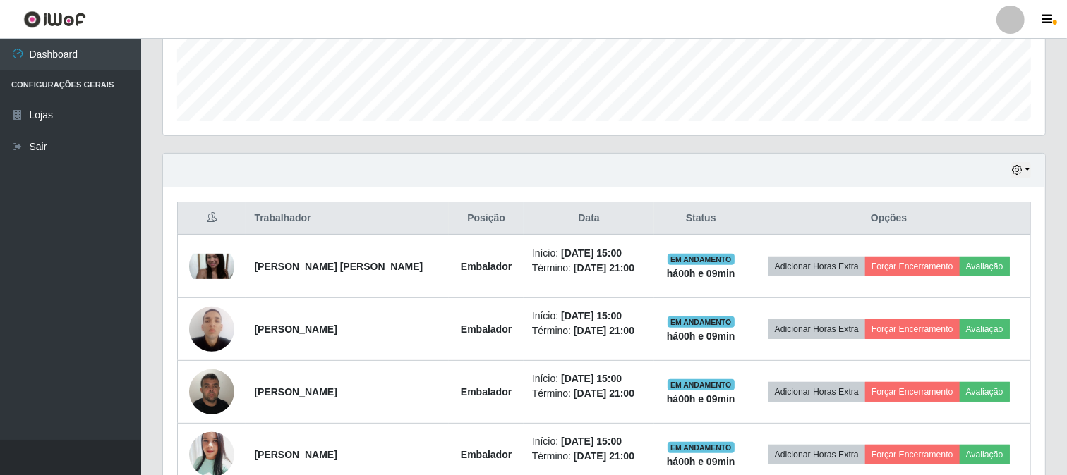
scroll to position [461, 0]
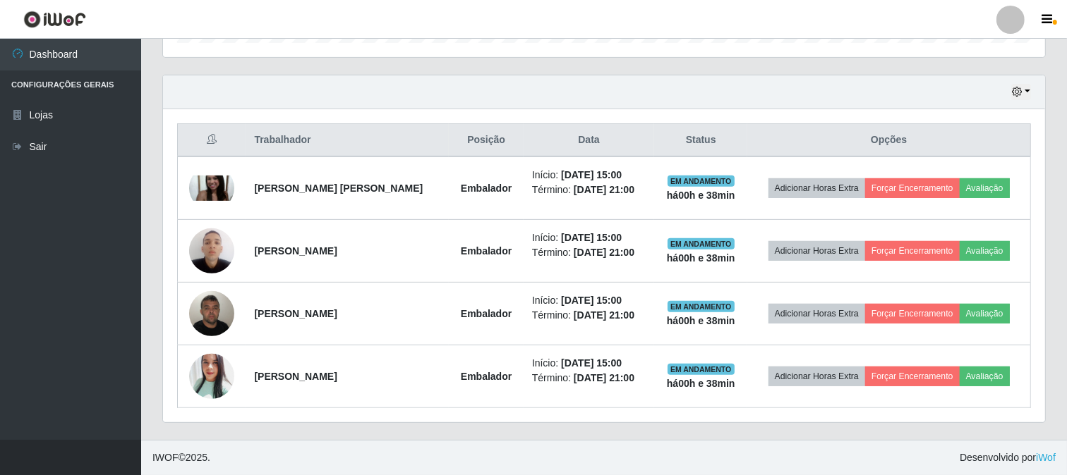
click at [969, 90] on div "Hoje 1 dia 3 dias 1 Semana Não encerrados" at bounding box center [604, 92] width 882 height 34
